Goal: Task Accomplishment & Management: Manage account settings

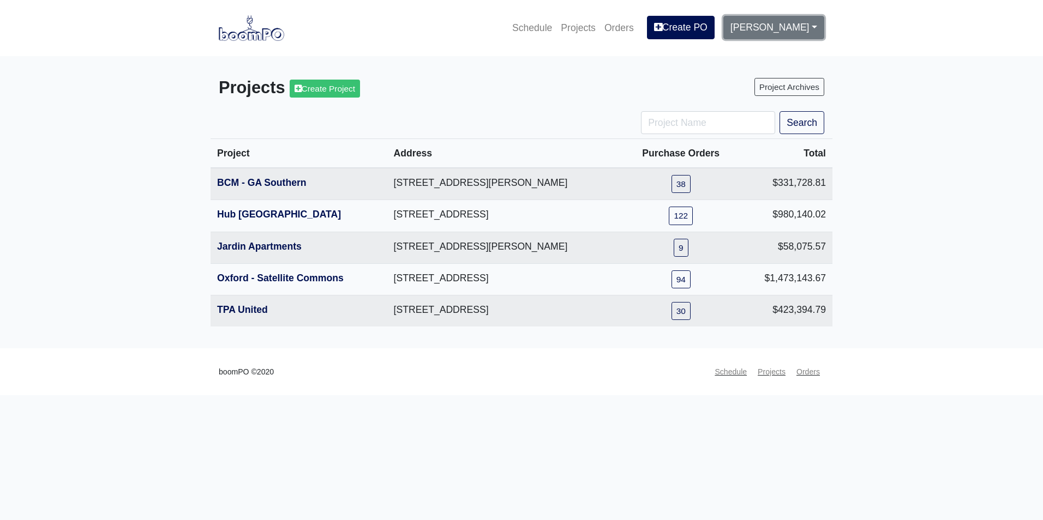
click at [789, 31] on link "[PERSON_NAME]" at bounding box center [773, 27] width 101 height 23
click at [770, 60] on link "Settings" at bounding box center [767, 57] width 86 height 24
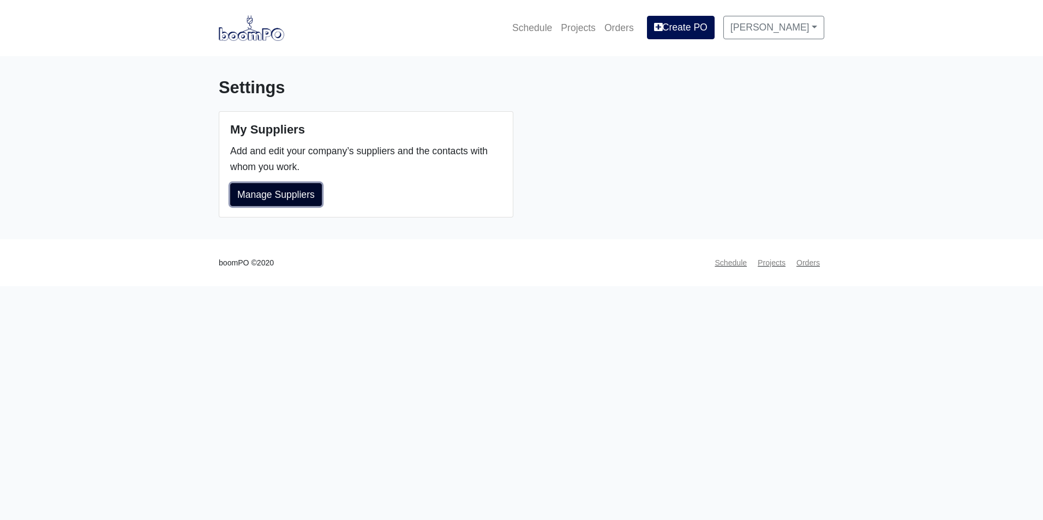
click at [312, 200] on link "Manage Suppliers" at bounding box center [276, 194] width 92 height 23
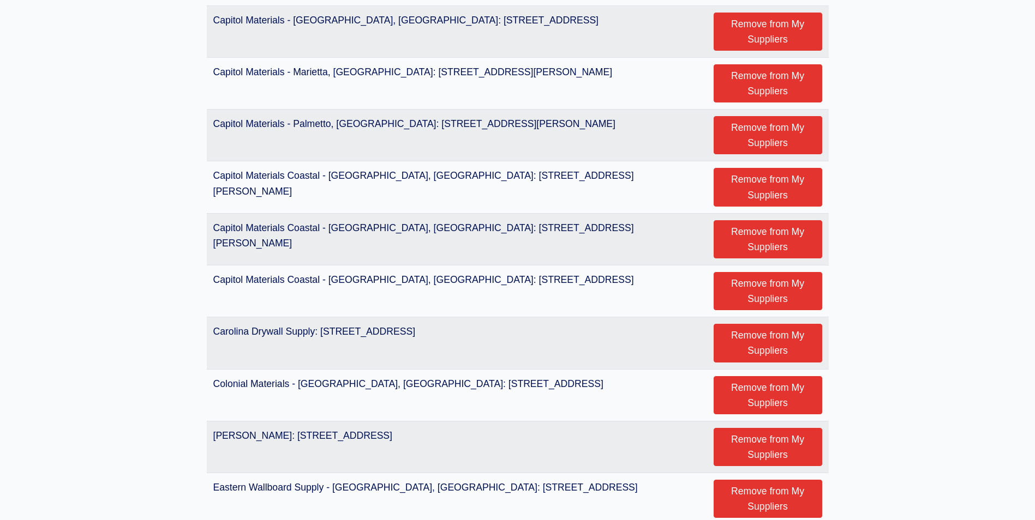
scroll to position [818, 0]
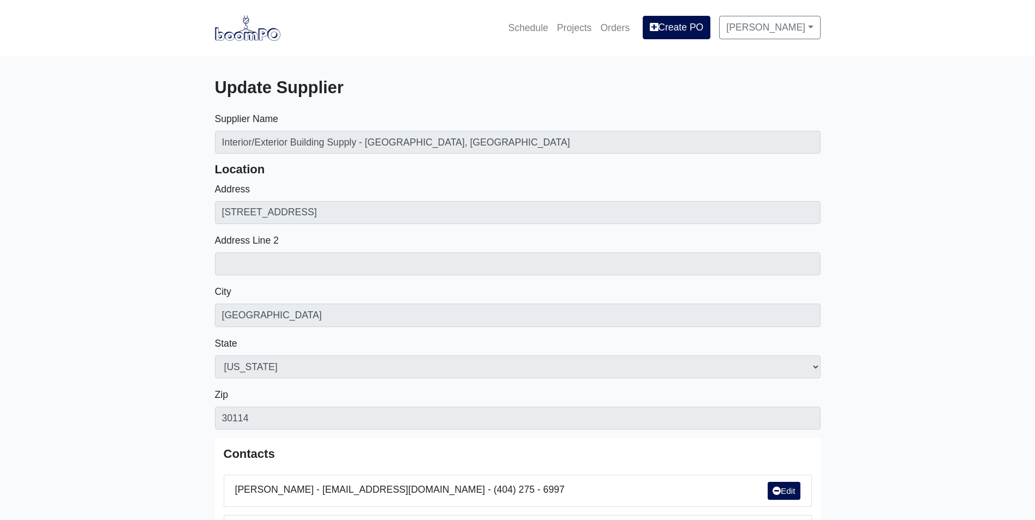
click at [260, 29] on img at bounding box center [247, 27] width 65 height 25
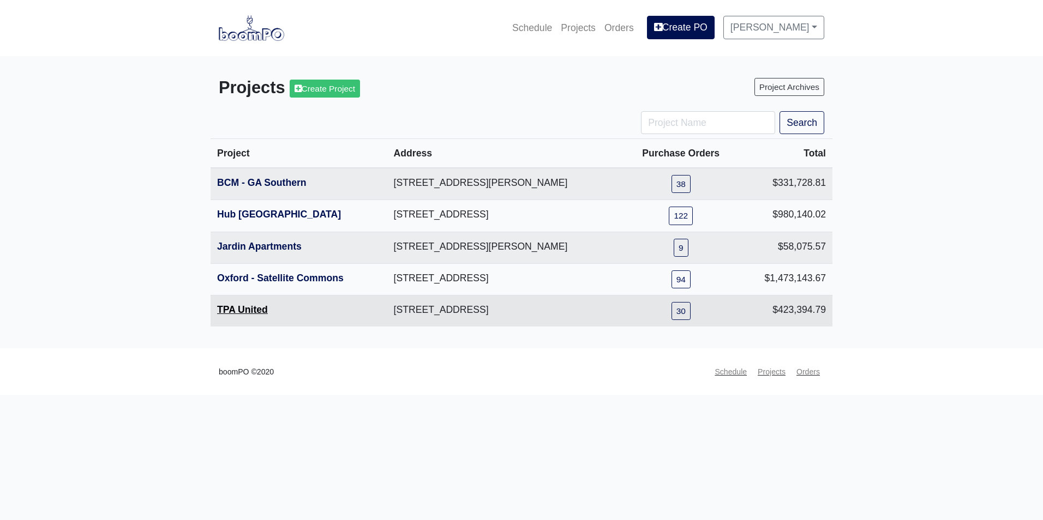
click at [257, 305] on link "TPA United" at bounding box center [242, 309] width 51 height 11
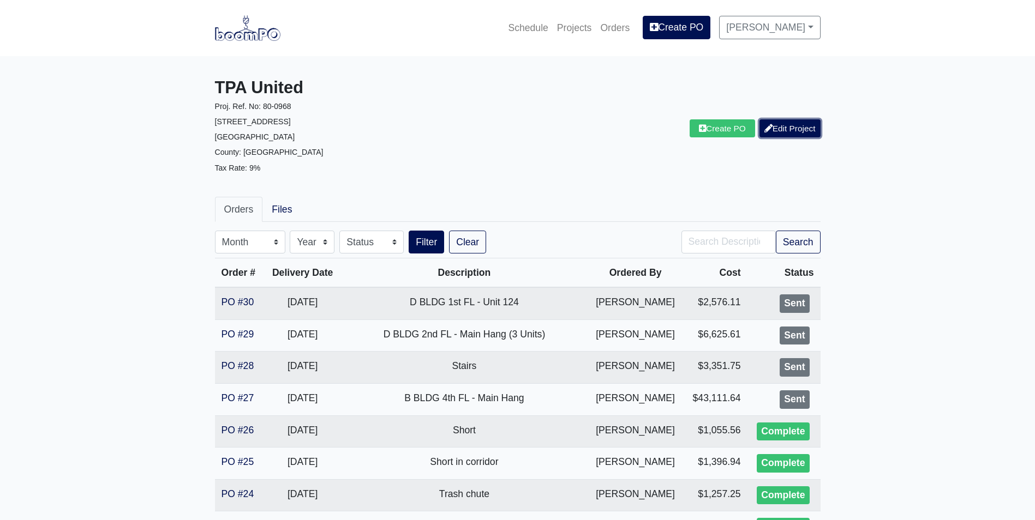
click at [788, 127] on link "Edit Project" at bounding box center [789, 128] width 61 height 18
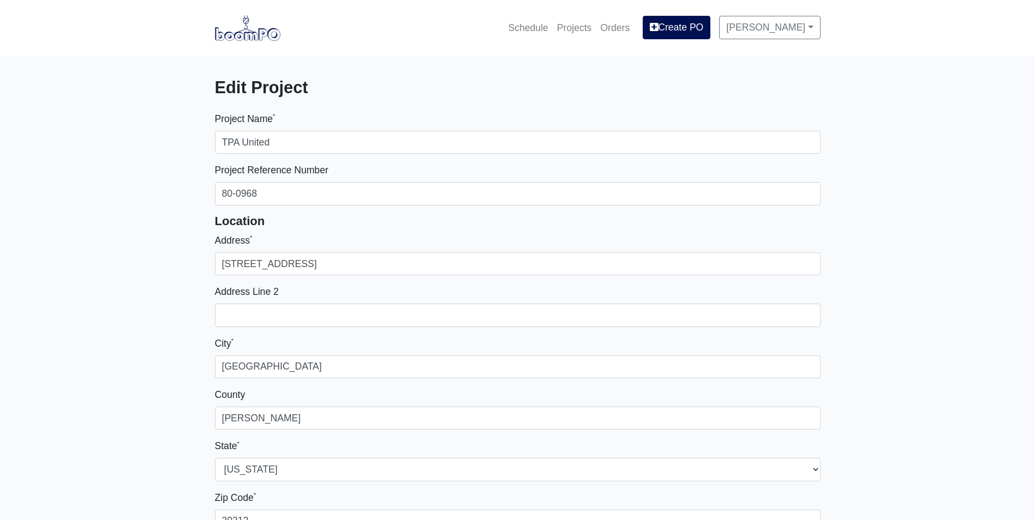
select select
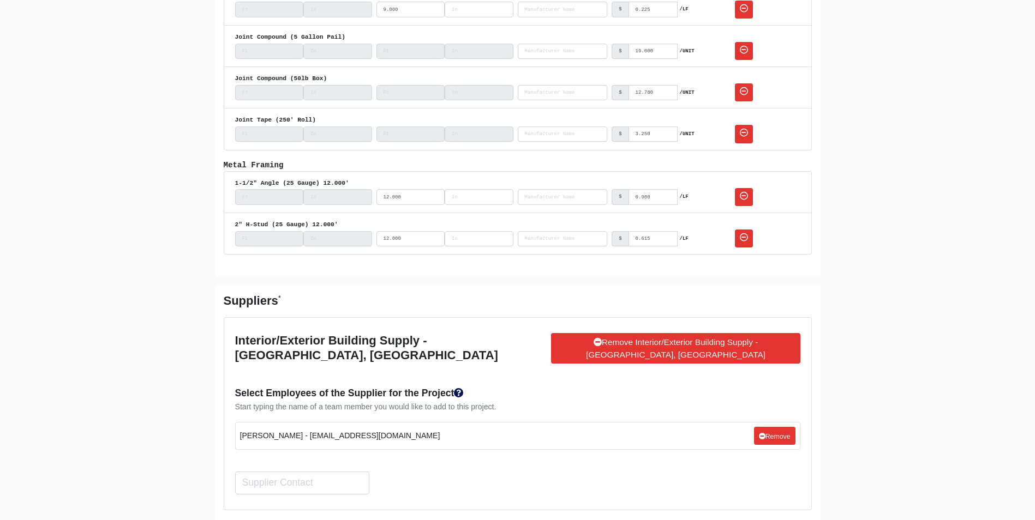
scroll to position [1527, 0]
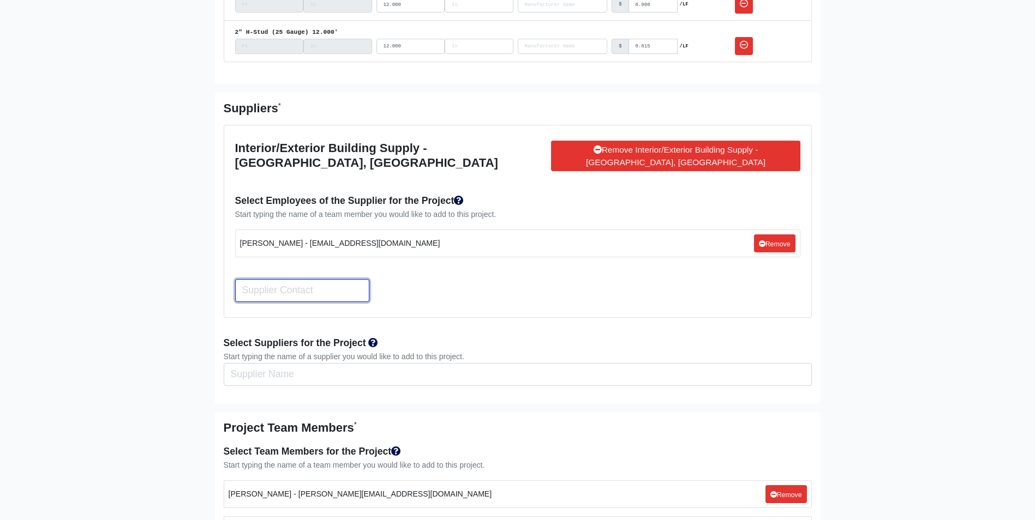
click at [317, 281] on input "Search" at bounding box center [302, 290] width 134 height 23
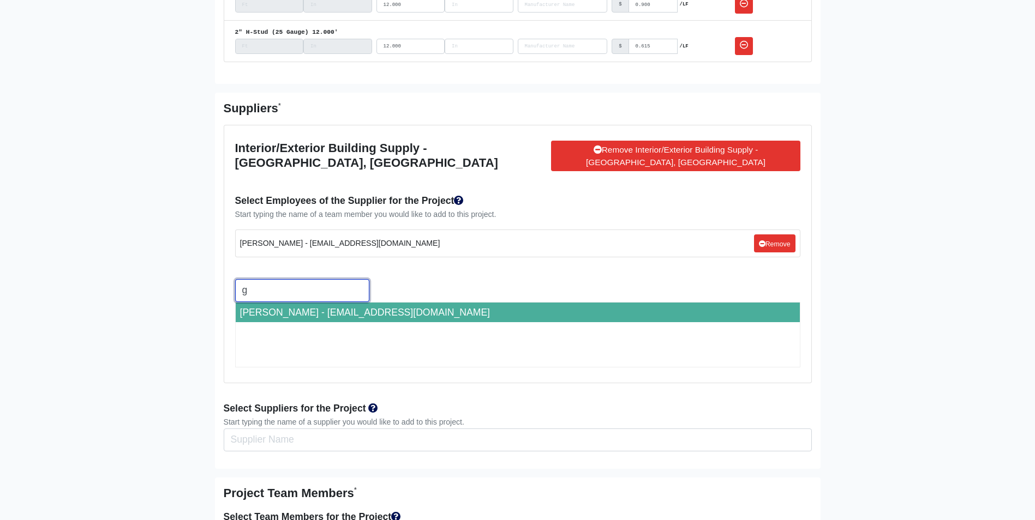
type input "g"
click at [327, 303] on li "Gabby Valdovinos - gvaldovinos@interiorexterior.net" at bounding box center [518, 313] width 564 height 20
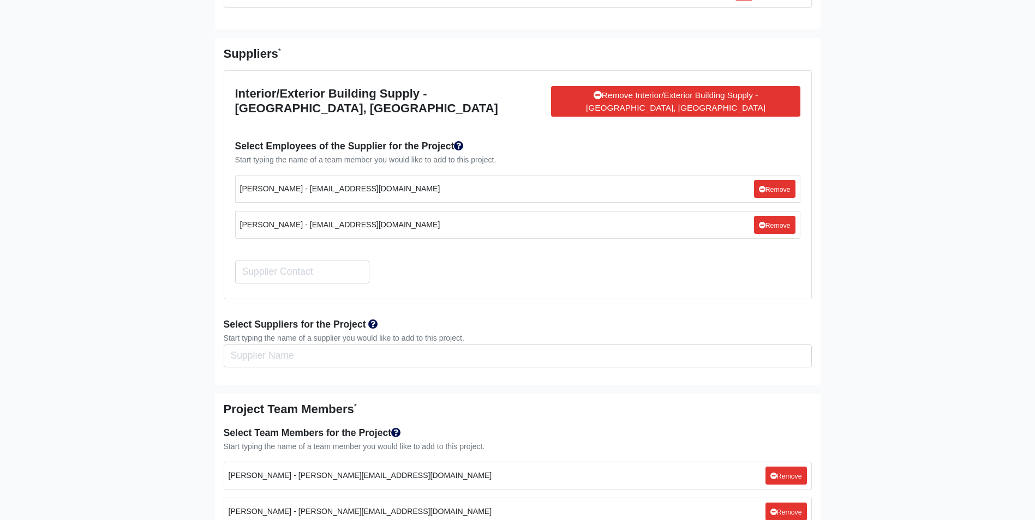
scroll to position [1921, 0]
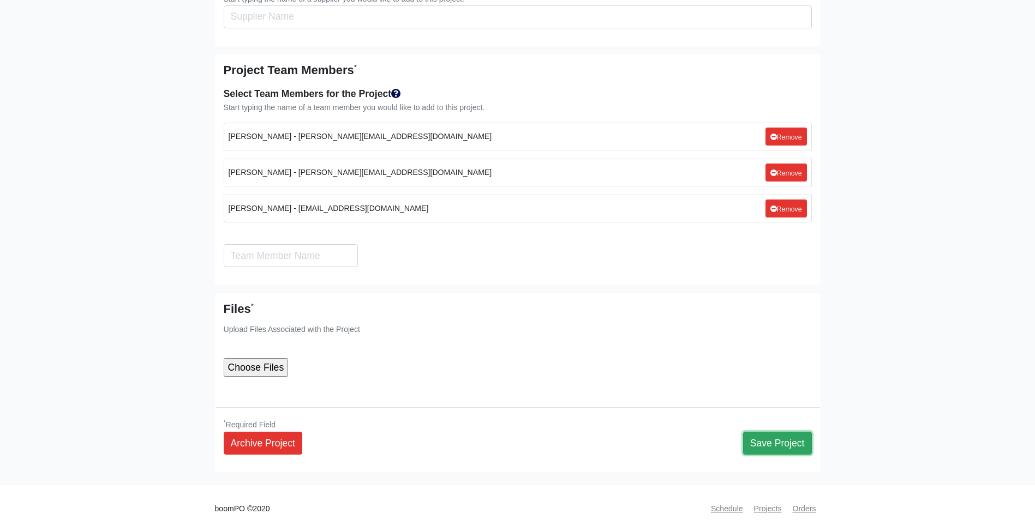
click at [801, 434] on button "Save Project" at bounding box center [777, 443] width 69 height 23
